Goal: Task Accomplishment & Management: Complete application form

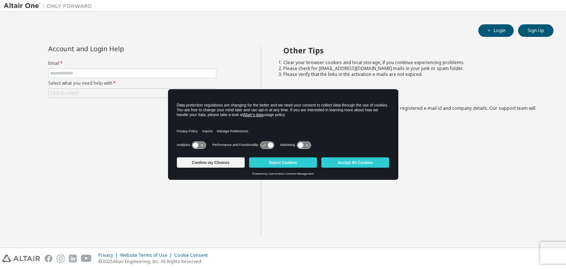
click at [178, 189] on div "Account and Login Help Email * Select what you need help with * Click to select…" at bounding box center [132, 140] width 257 height 189
click at [347, 165] on button "Accept All Cookies" at bounding box center [355, 162] width 68 height 10
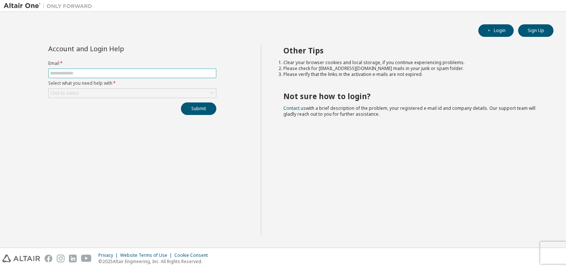
click at [69, 70] on input "text" at bounding box center [132, 73] width 164 height 6
type input "**********"
